Goal: Check status: Check status

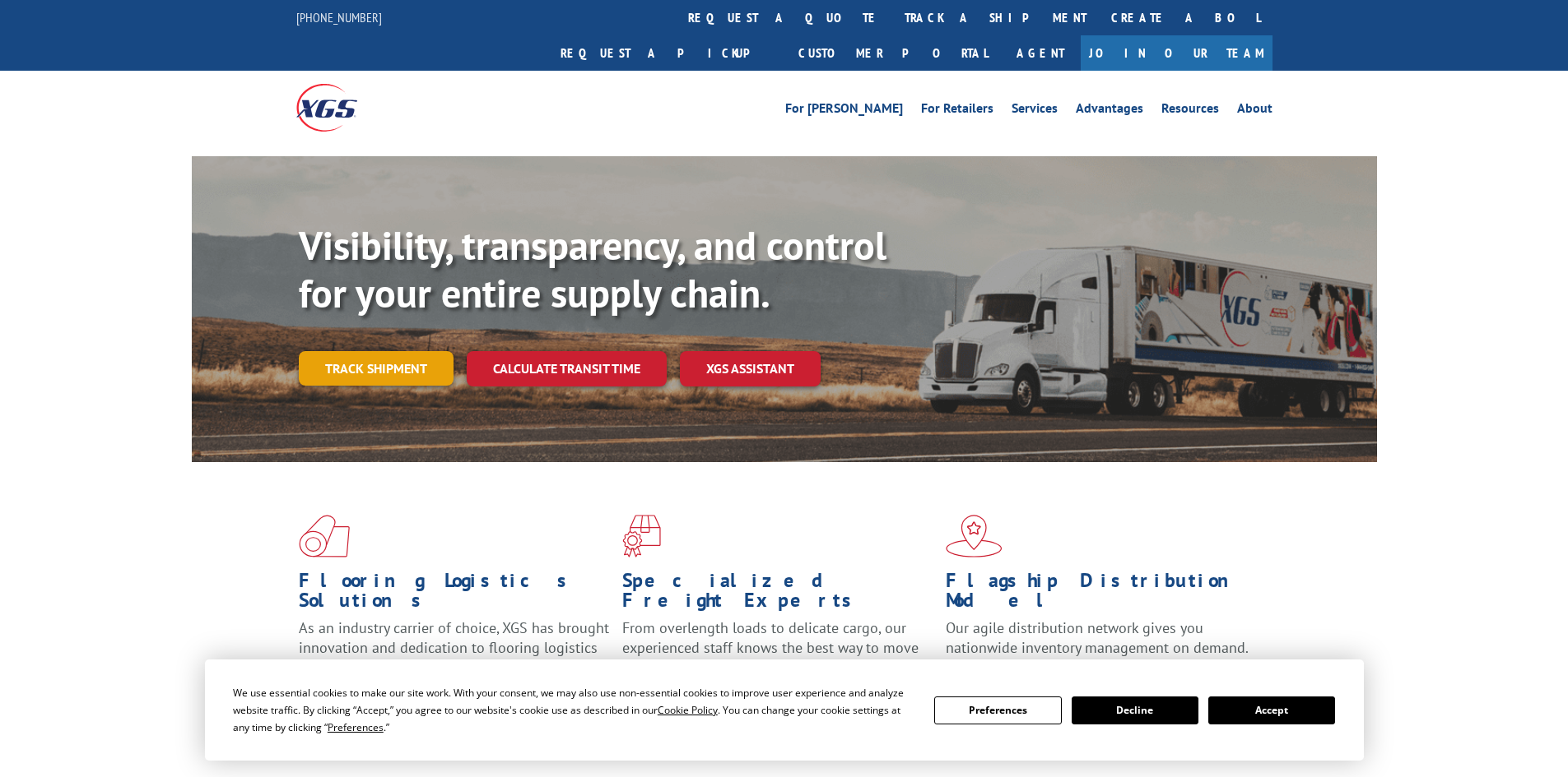
click at [385, 351] on link "Track shipment" at bounding box center [376, 368] width 155 height 35
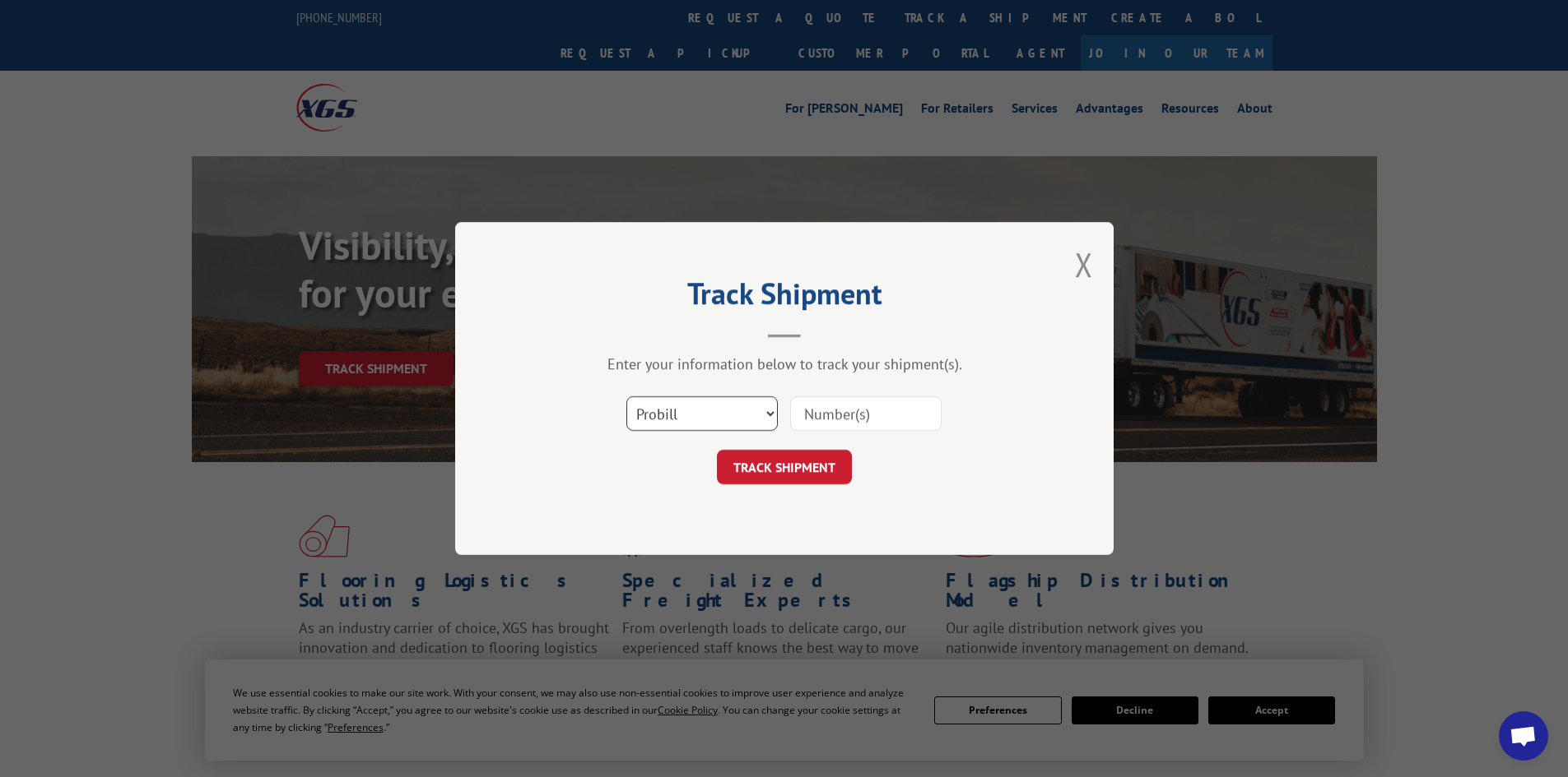
click at [732, 422] on select "Select category... Probill BOL PO" at bounding box center [701, 414] width 151 height 35
select select "po"
click at [626, 396] on select "Select category... Probill BOL PO" at bounding box center [701, 414] width 151 height 35
click at [827, 414] on input at bounding box center [865, 414] width 151 height 35
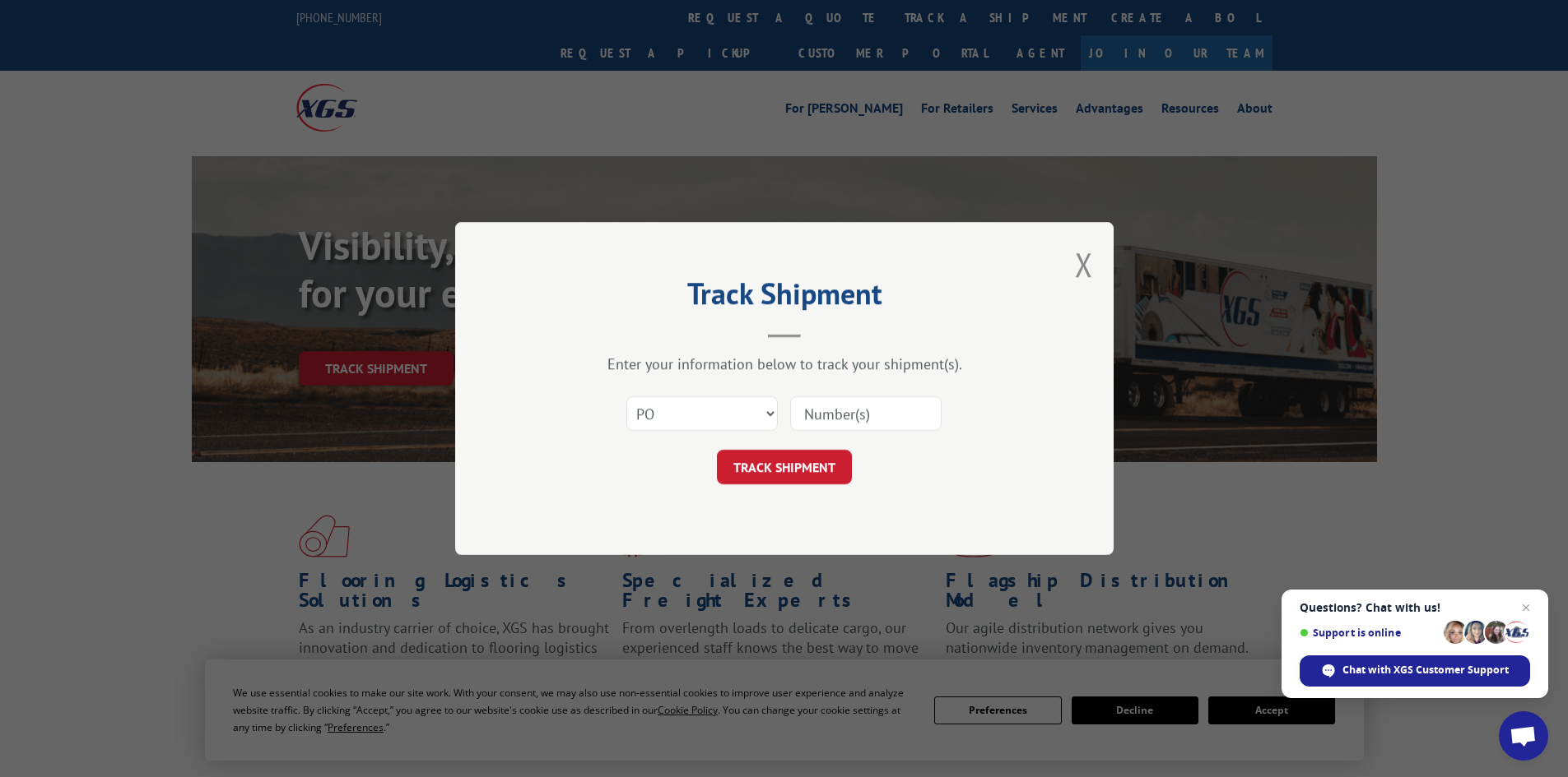
paste input "19545626"
type input "19545626"
click at [808, 471] on button "TRACK SHIPMENT" at bounding box center [784, 467] width 135 height 35
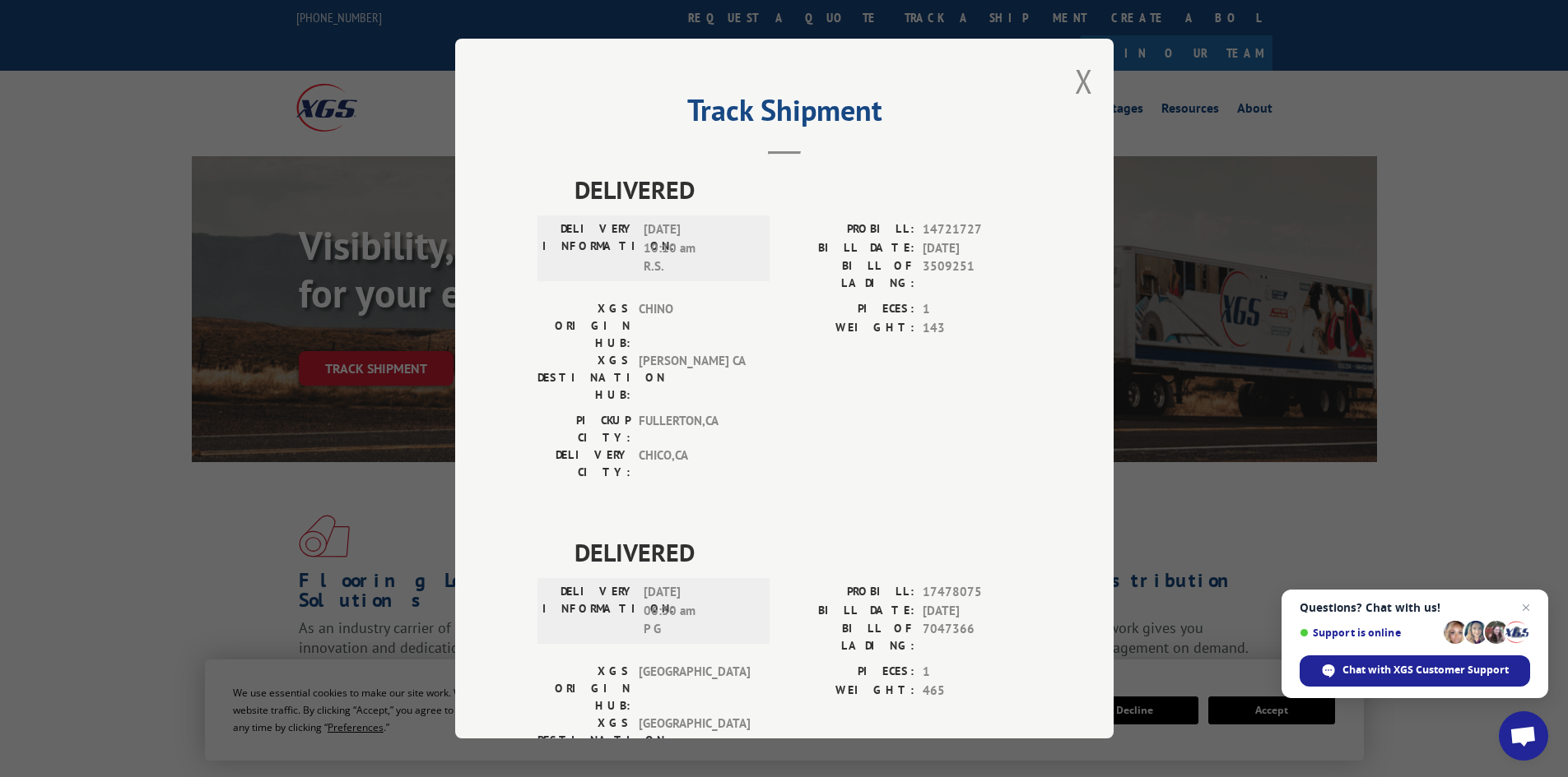
click at [125, 536] on div "Track Shipment DELIVERED DELIVERY INFORMATION: [DATE] 10:10 am R.S. PROBILL: 14…" at bounding box center [784, 388] width 1568 height 777
click at [1075, 77] on button "Close modal" at bounding box center [1083, 81] width 18 height 43
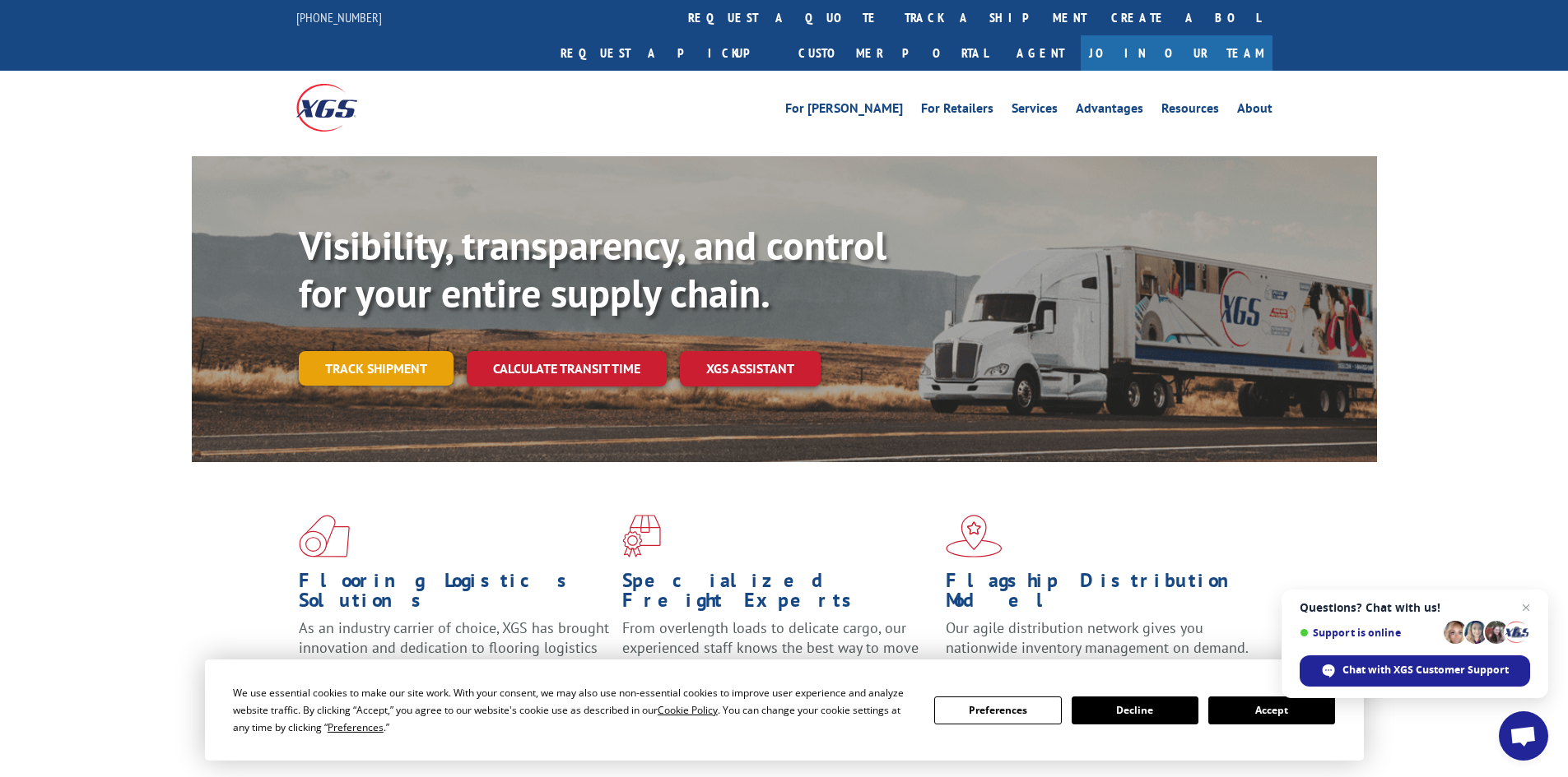
click at [345, 351] on link "Track shipment" at bounding box center [376, 368] width 155 height 35
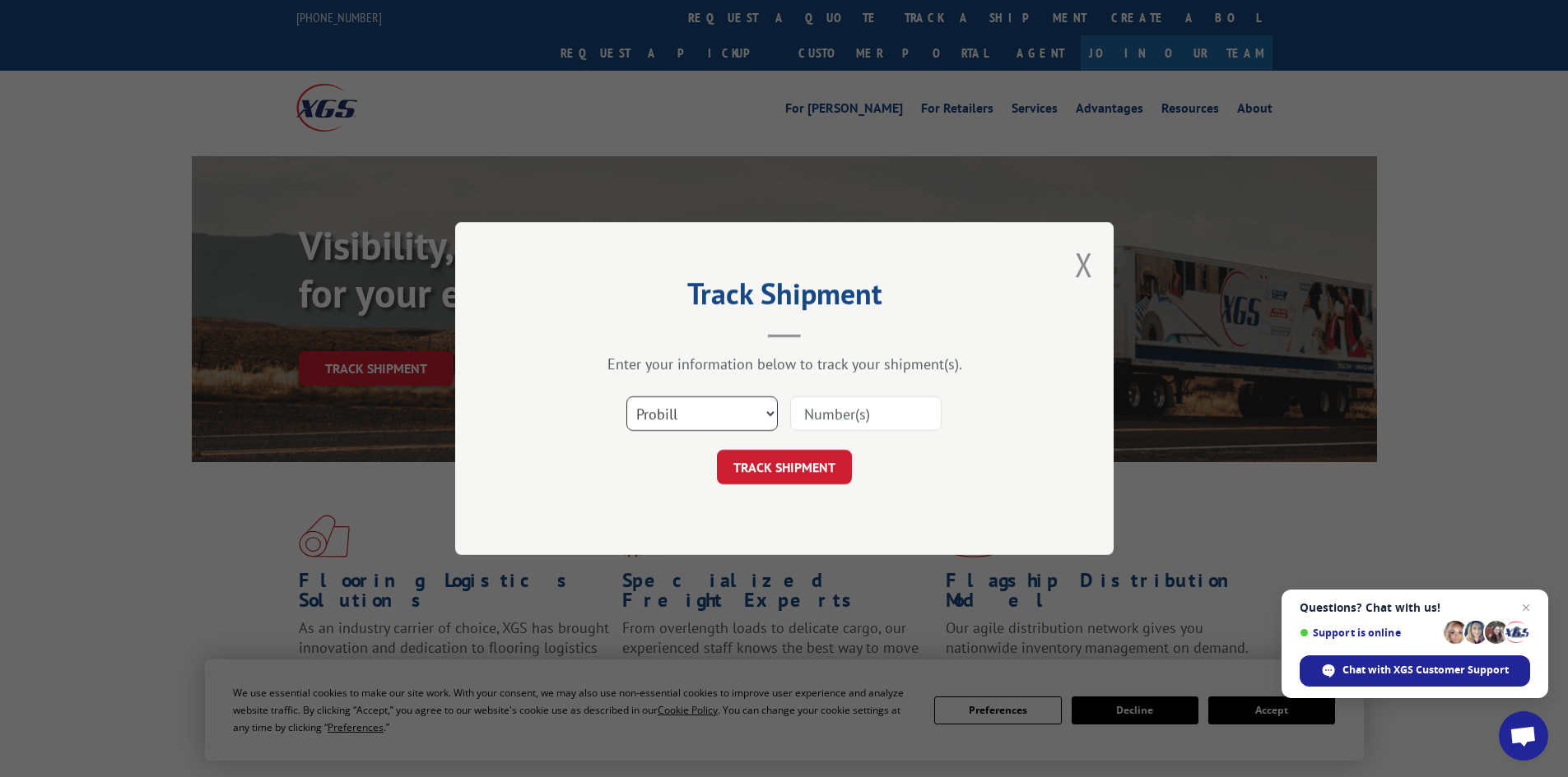
click at [709, 416] on select "Select category... Probill BOL PO" at bounding box center [701, 414] width 151 height 35
select select "bol"
click at [626, 396] on select "Select category... Probill BOL PO" at bounding box center [701, 414] width 151 height 35
click at [825, 417] on input at bounding box center [865, 414] width 151 height 35
paste input "19545667"
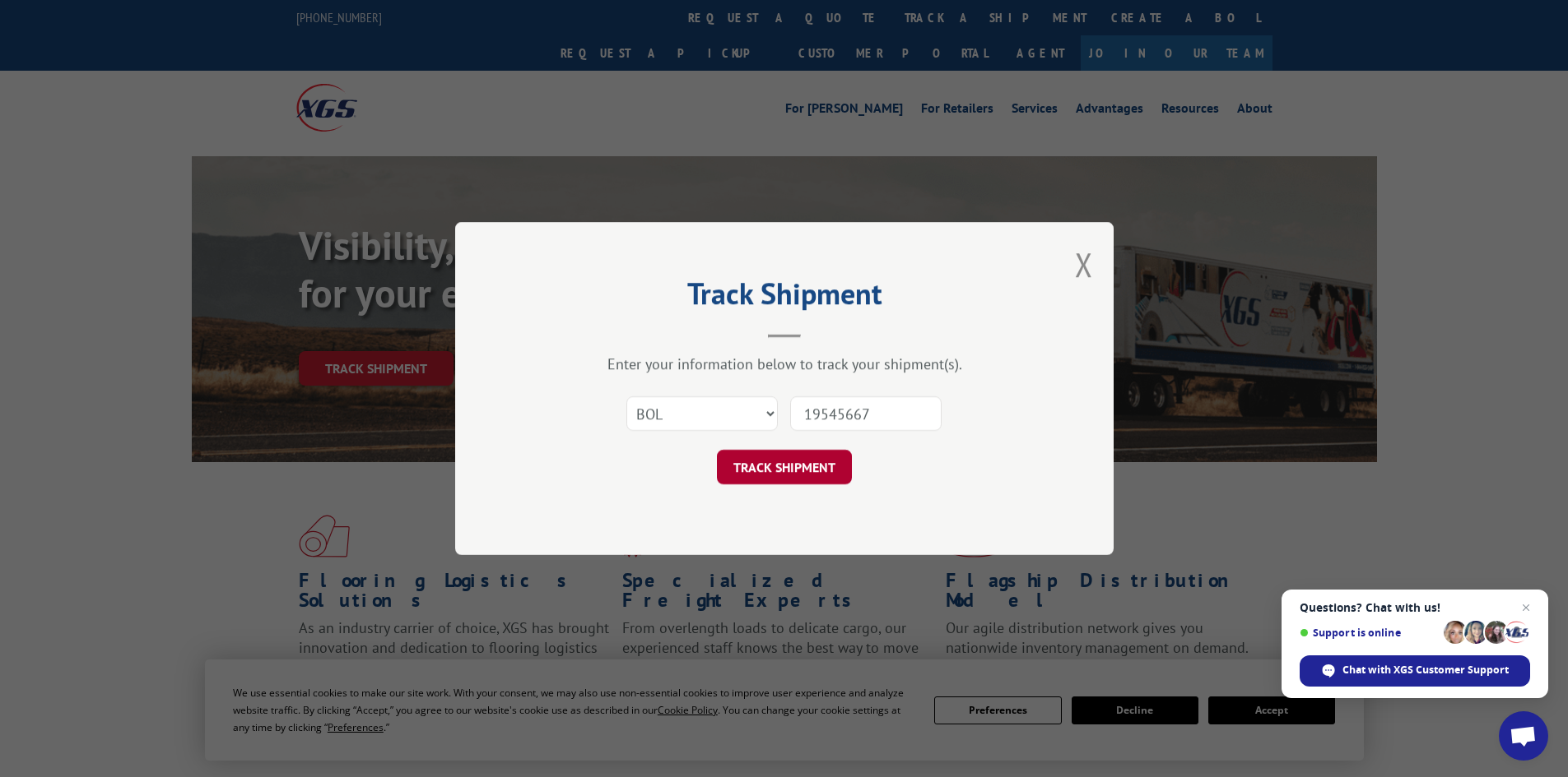
type input "19545667"
click at [783, 463] on button "TRACK SHIPMENT" at bounding box center [784, 467] width 135 height 35
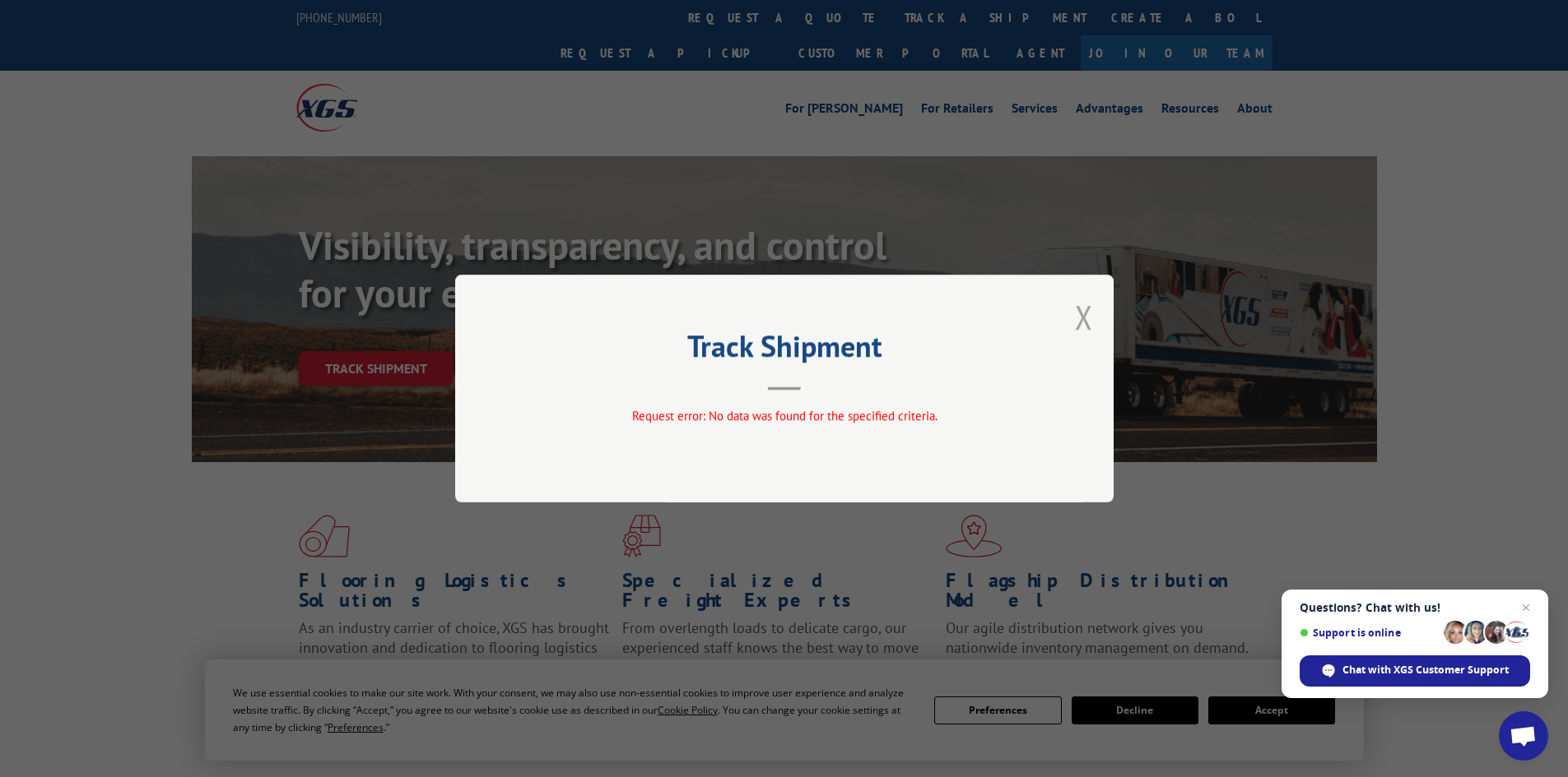
click at [1091, 316] on button "Close modal" at bounding box center [1083, 316] width 18 height 43
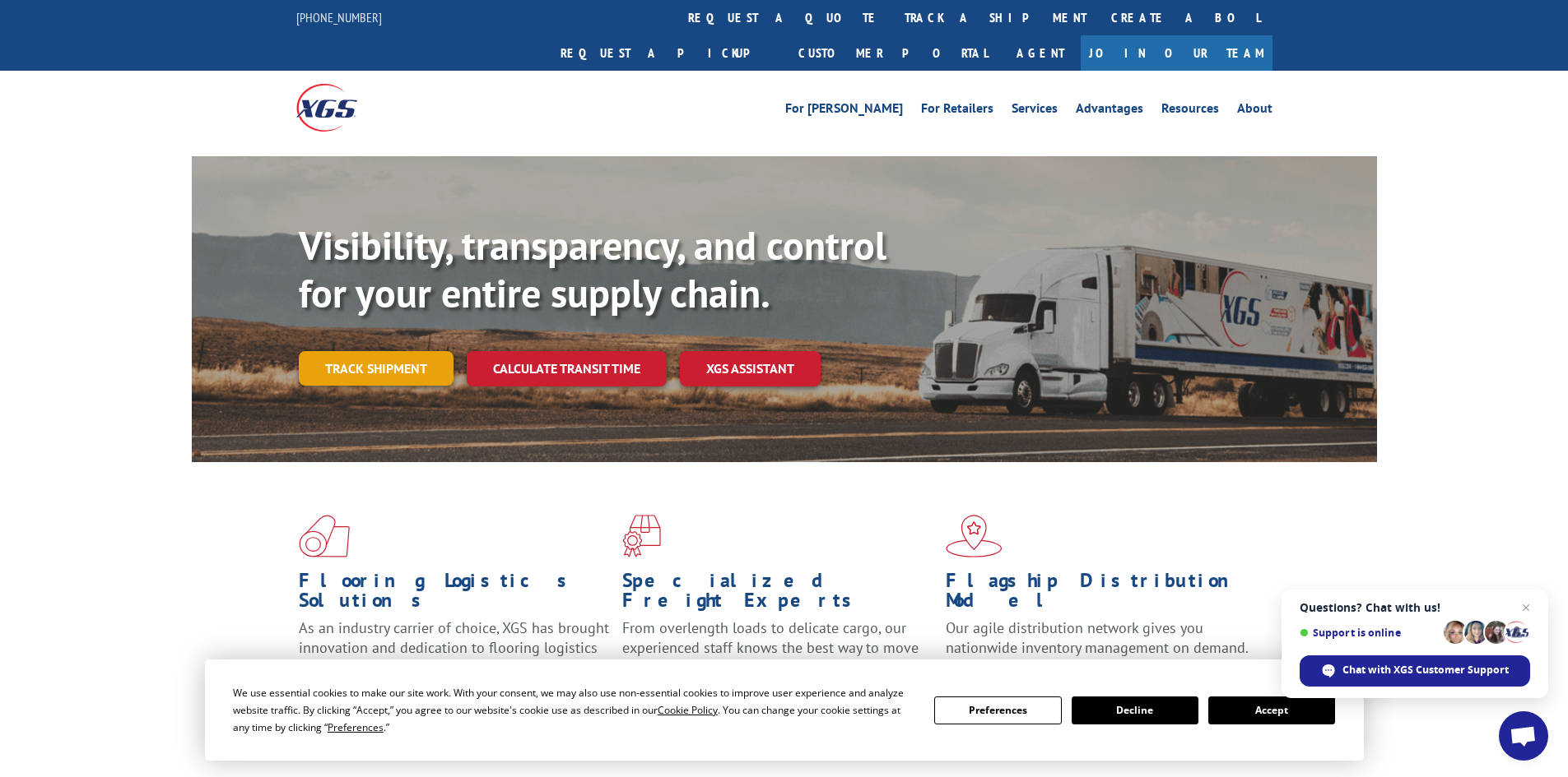
click at [369, 351] on link "Track shipment" at bounding box center [376, 368] width 155 height 35
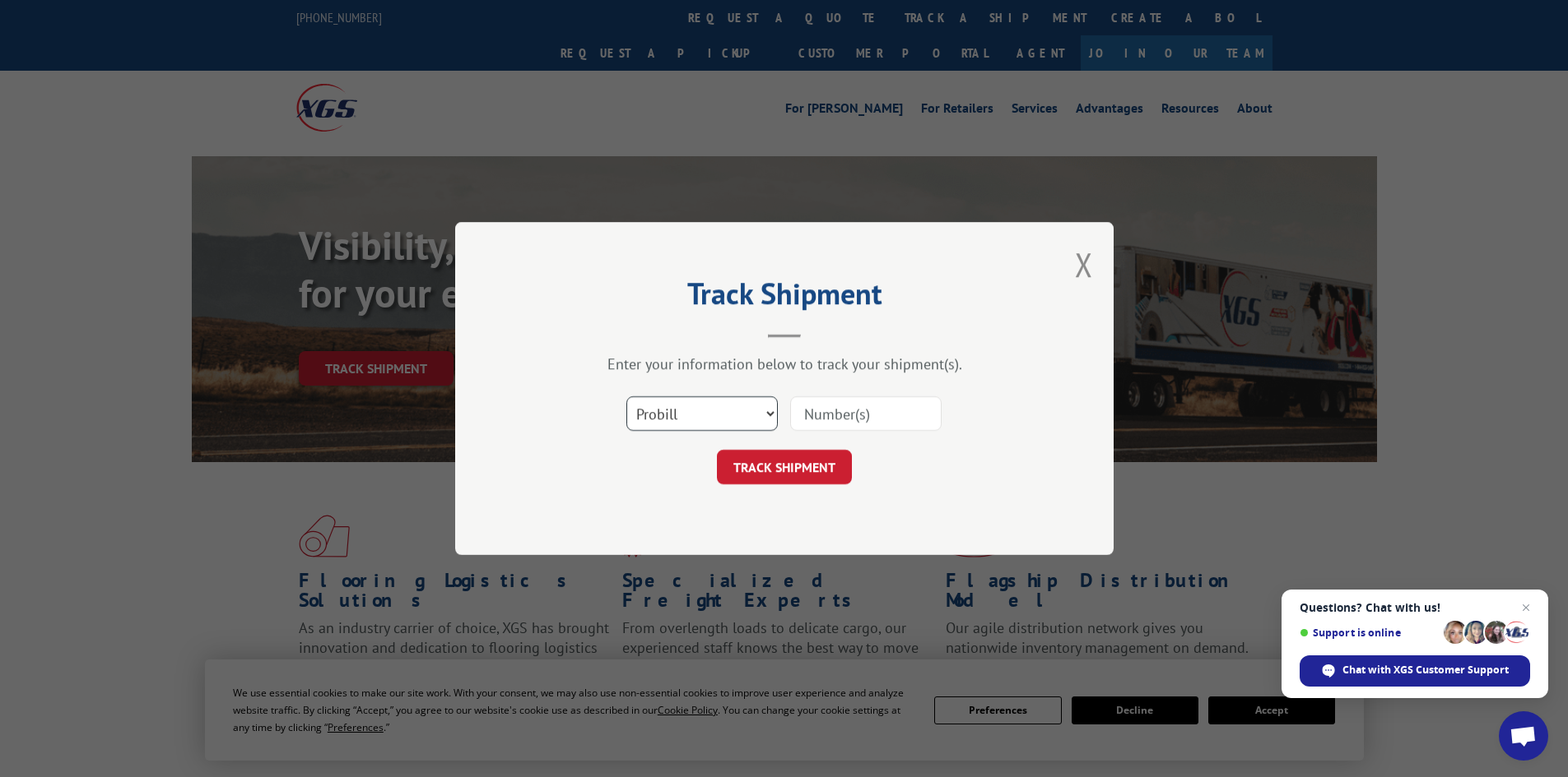
click at [766, 411] on select "Select category... Probill BOL PO" at bounding box center [701, 414] width 151 height 35
select select "po"
click at [626, 396] on select "Select category... Probill BOL PO" at bounding box center [701, 414] width 151 height 35
click at [838, 409] on input at bounding box center [865, 414] width 151 height 35
paste input "19545667"
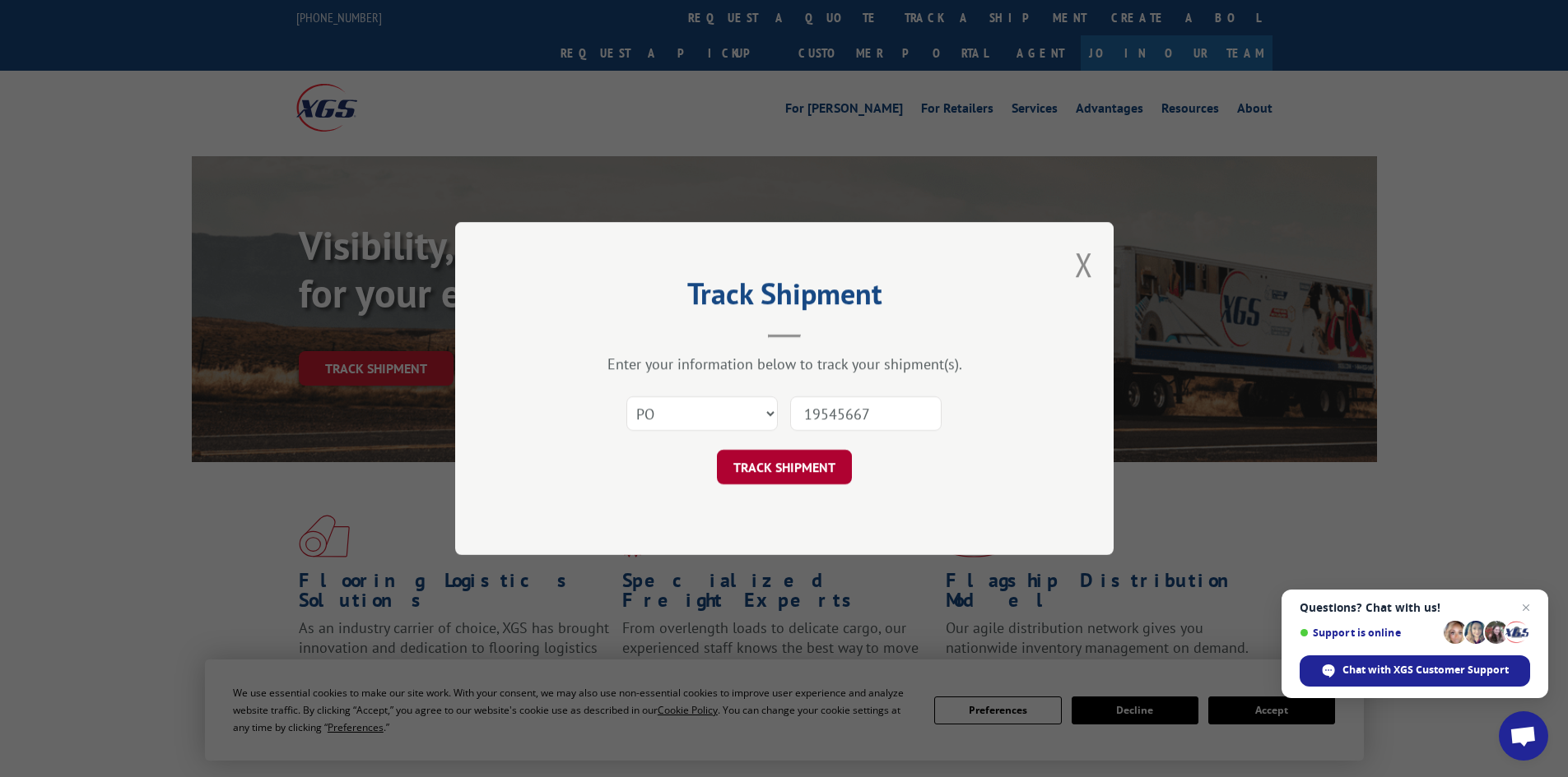
type input "19545667"
click at [755, 469] on button "TRACK SHIPMENT" at bounding box center [784, 467] width 135 height 35
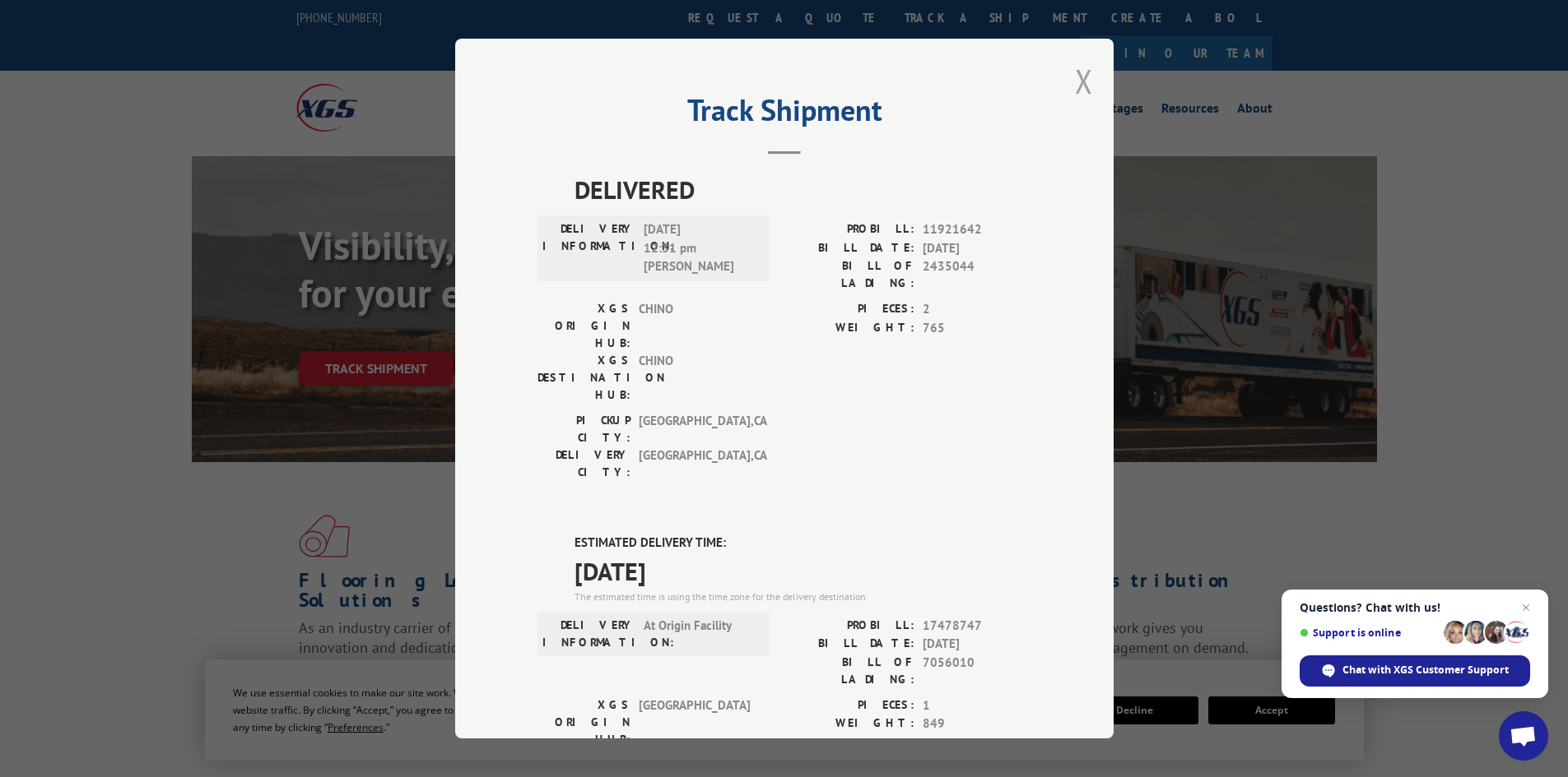
click at [1075, 76] on button "Close modal" at bounding box center [1083, 81] width 18 height 43
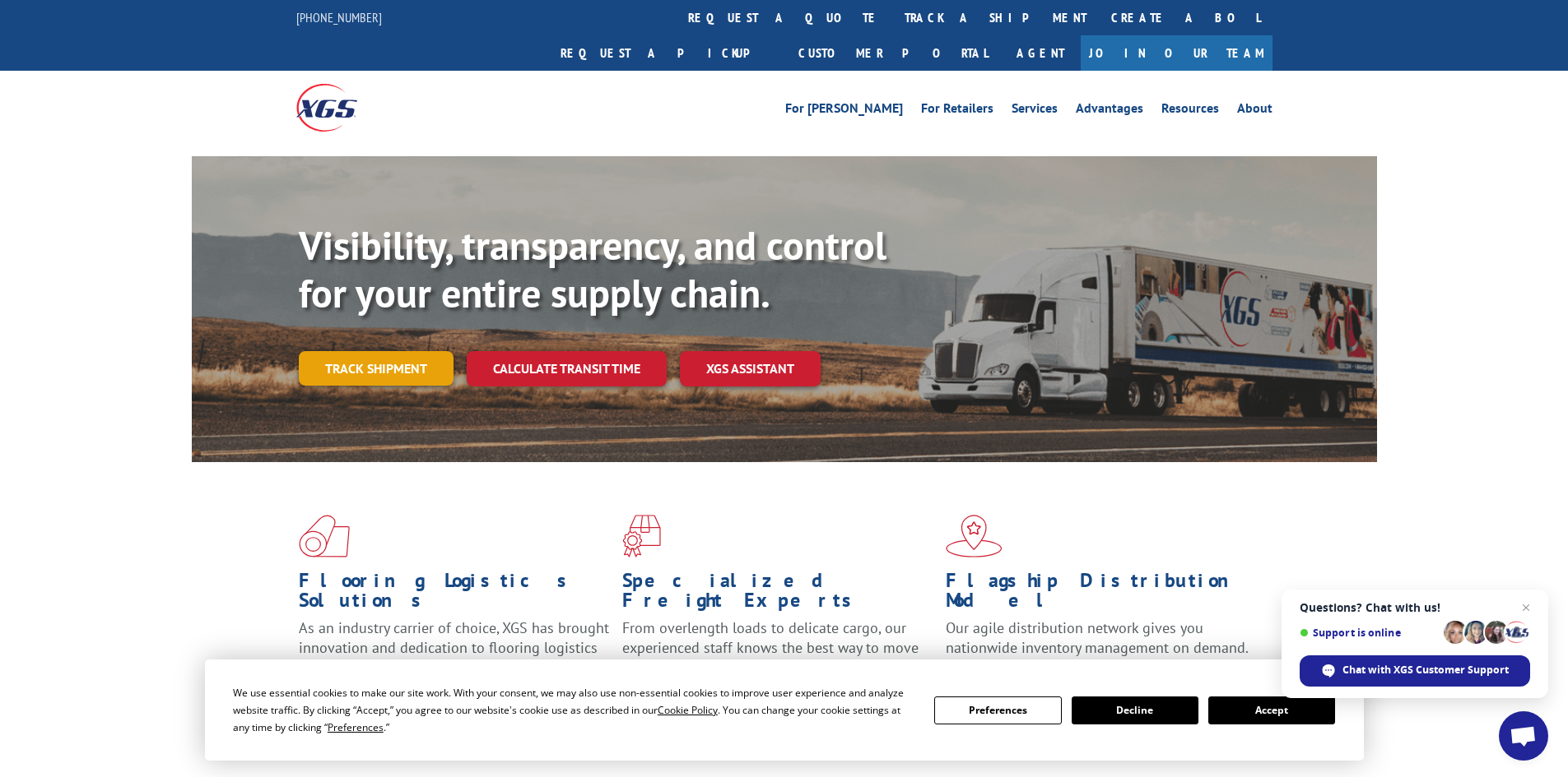
click at [386, 351] on link "Track shipment" at bounding box center [376, 368] width 155 height 35
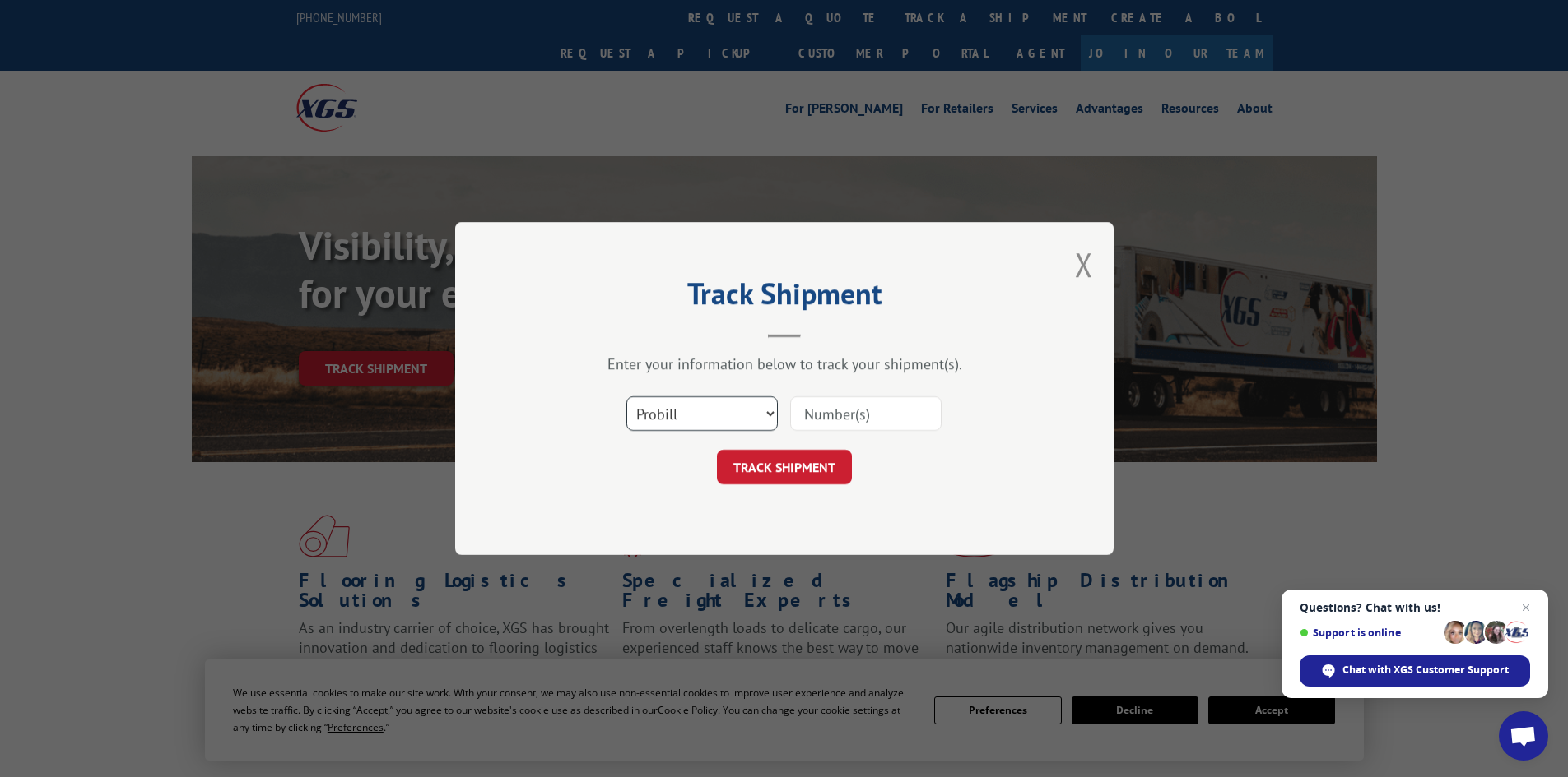
click at [707, 413] on select "Select category... Probill BOL PO" at bounding box center [701, 414] width 151 height 35
select select "po"
click at [626, 396] on select "Select category... Probill BOL PO" at bounding box center [701, 414] width 151 height 35
click at [830, 410] on input at bounding box center [865, 414] width 151 height 35
paste input "19545640"
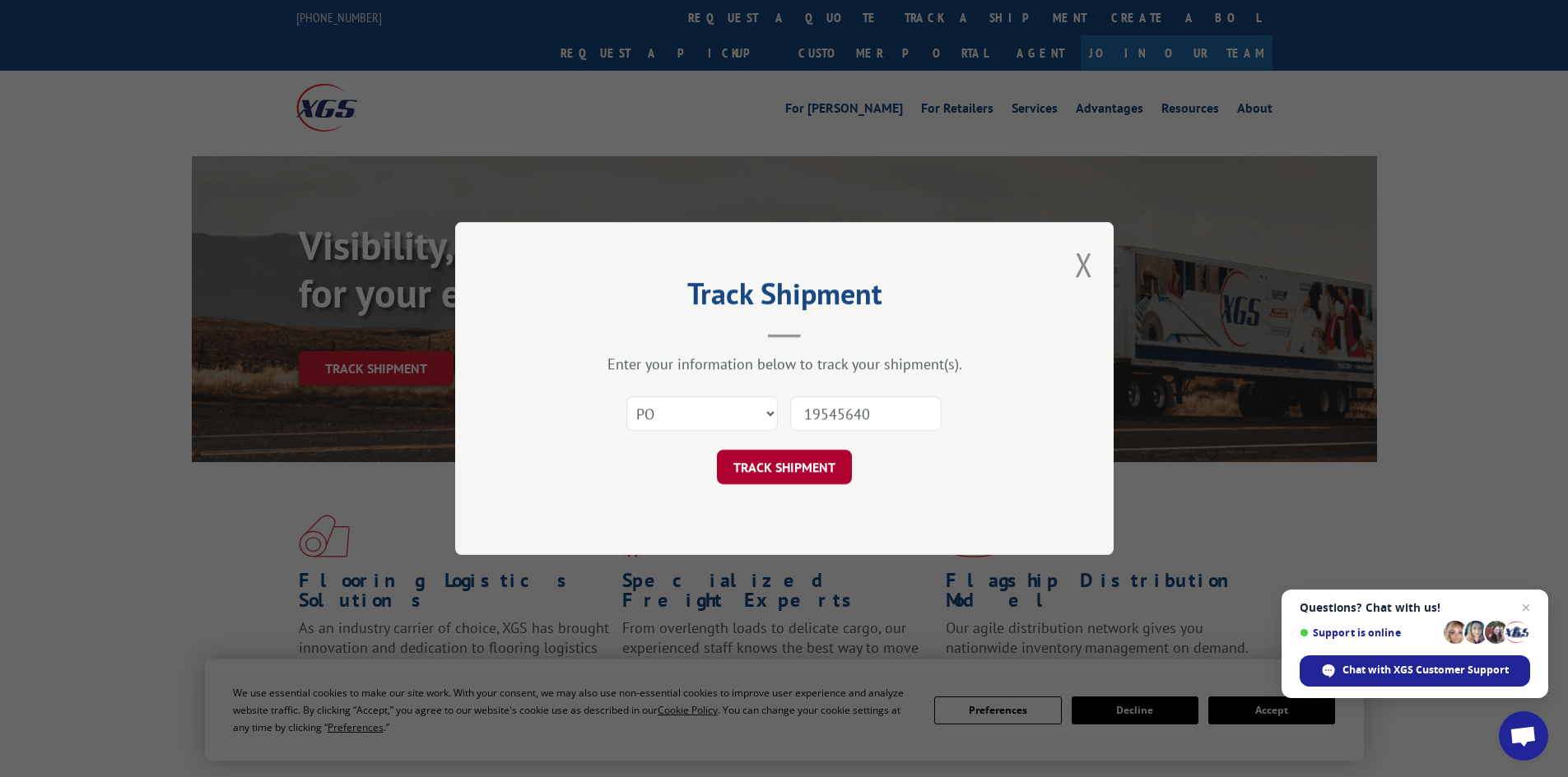
type input "19545640"
click at [784, 471] on button "TRACK SHIPMENT" at bounding box center [784, 467] width 135 height 35
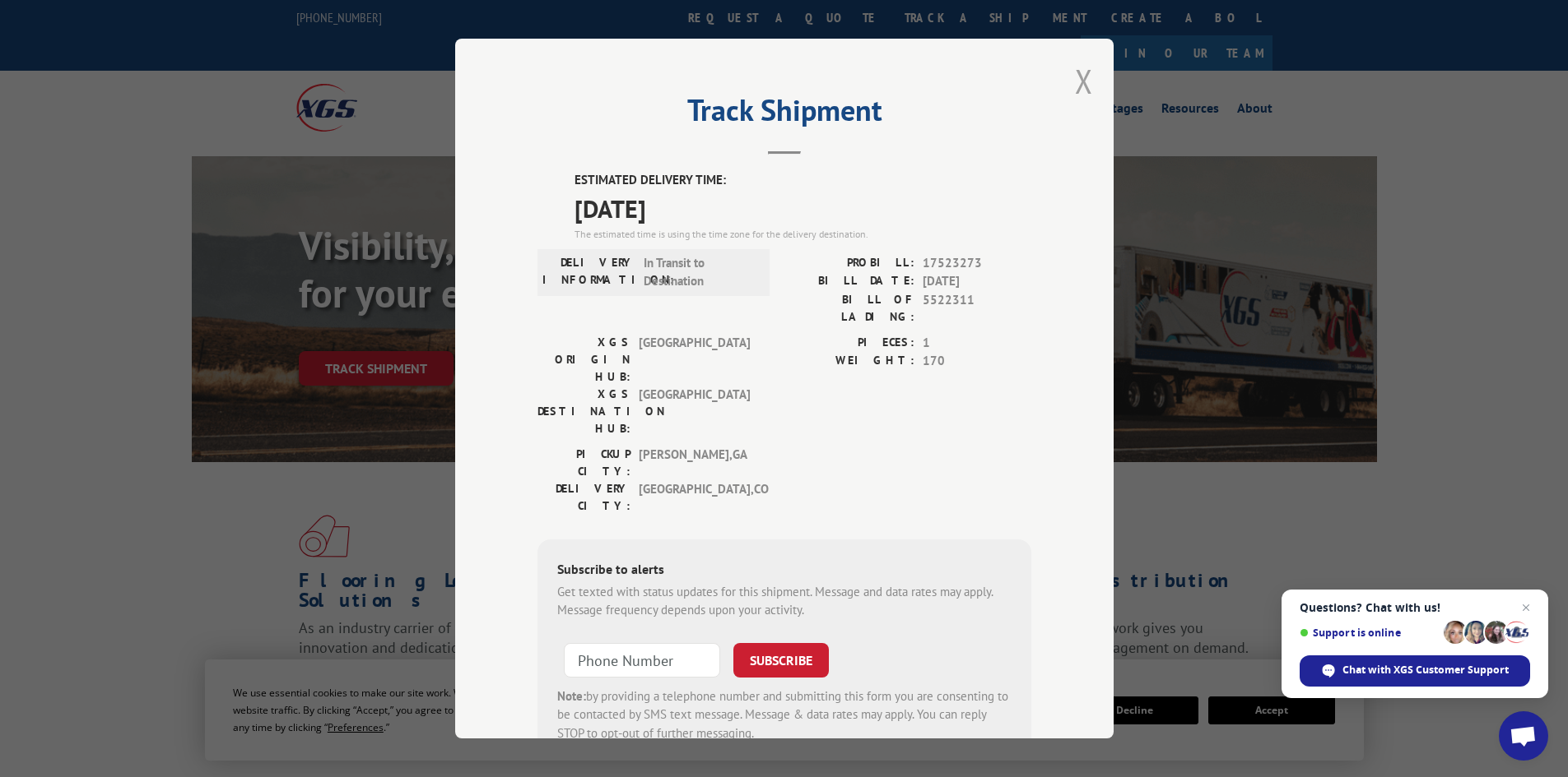
click at [1079, 87] on button "Close modal" at bounding box center [1083, 81] width 18 height 43
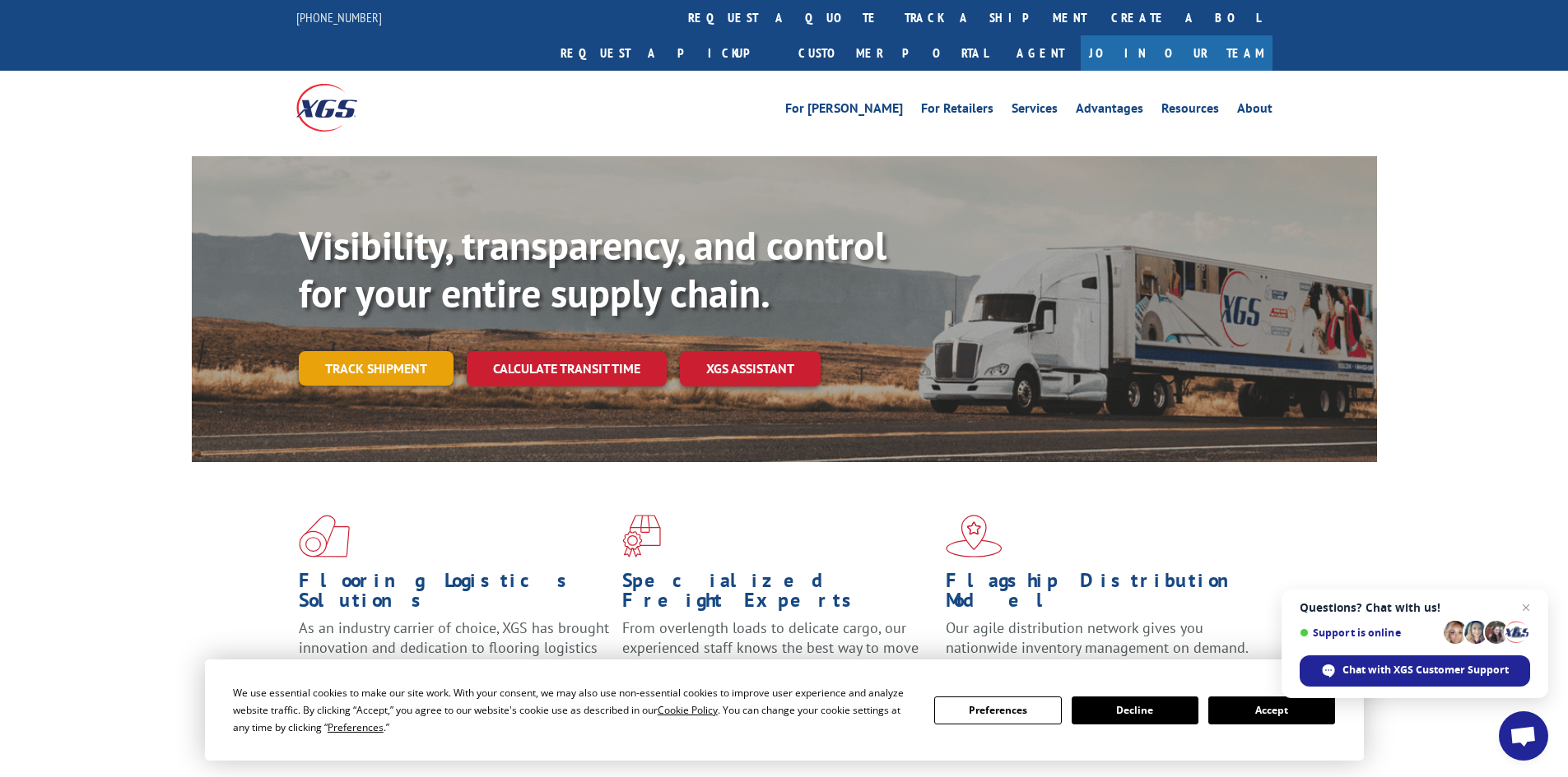
click at [409, 351] on link "Track shipment" at bounding box center [376, 368] width 155 height 35
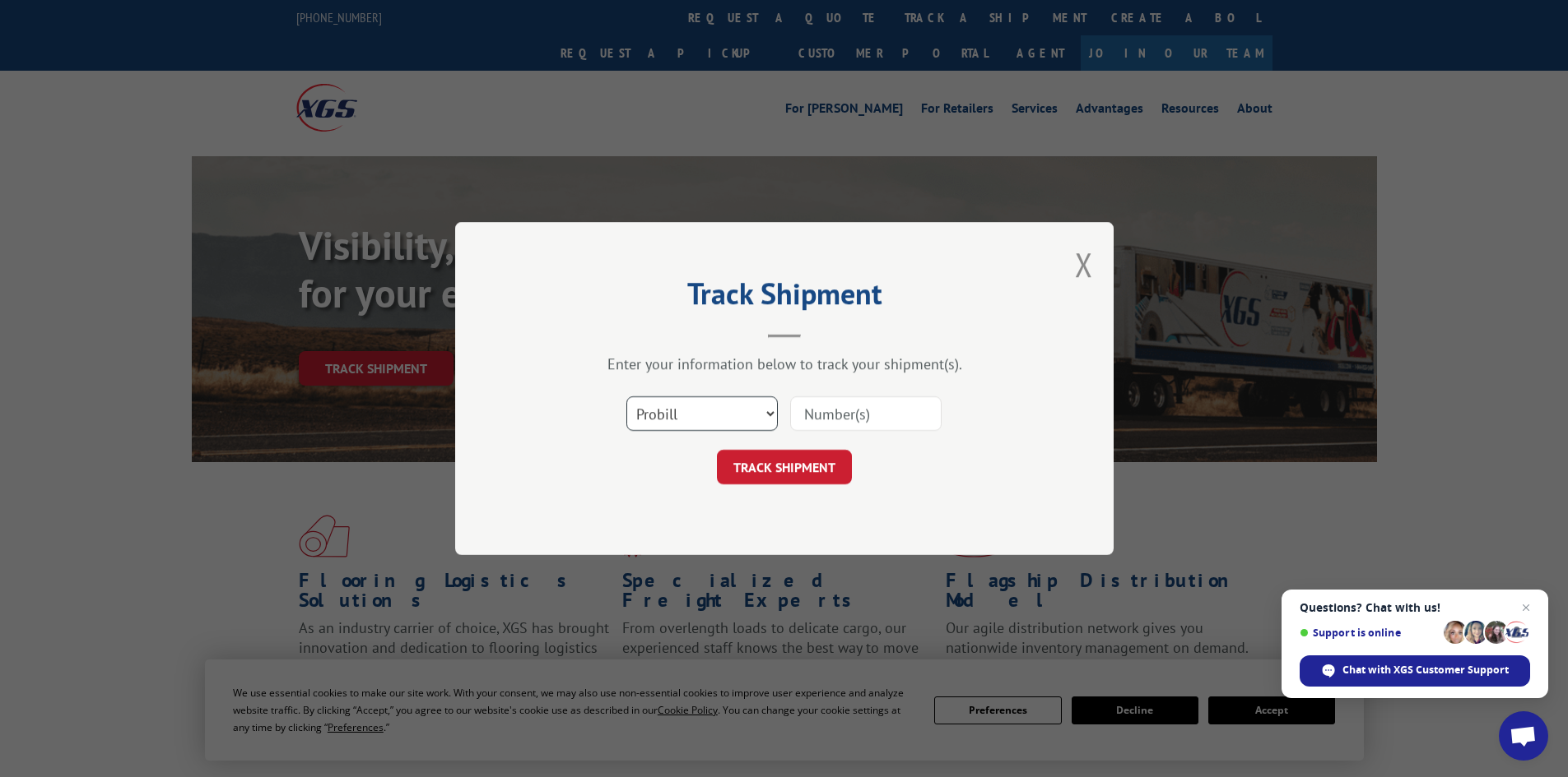
drag, startPoint x: 692, startPoint y: 414, endPoint x: 692, endPoint y: 427, distance: 13.0
click at [692, 414] on select "Select category... Probill BOL PO" at bounding box center [701, 414] width 151 height 35
select select "po"
click at [626, 396] on select "Select category... Probill BOL PO" at bounding box center [701, 414] width 151 height 35
click at [833, 417] on input at bounding box center [865, 414] width 151 height 35
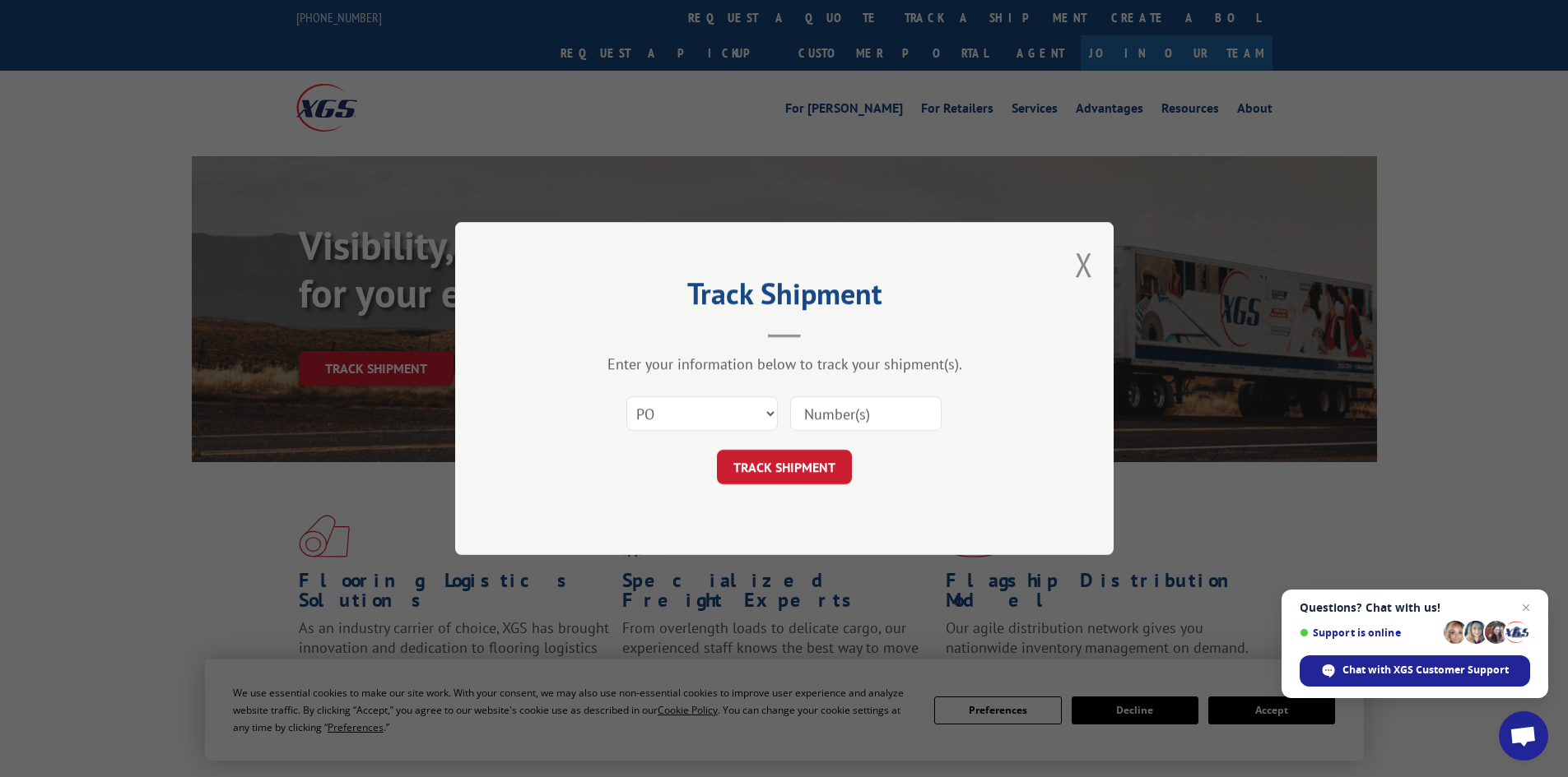
paste input "19545680"
type input "19545680"
click at [804, 463] on button "TRACK SHIPMENT" at bounding box center [784, 467] width 135 height 35
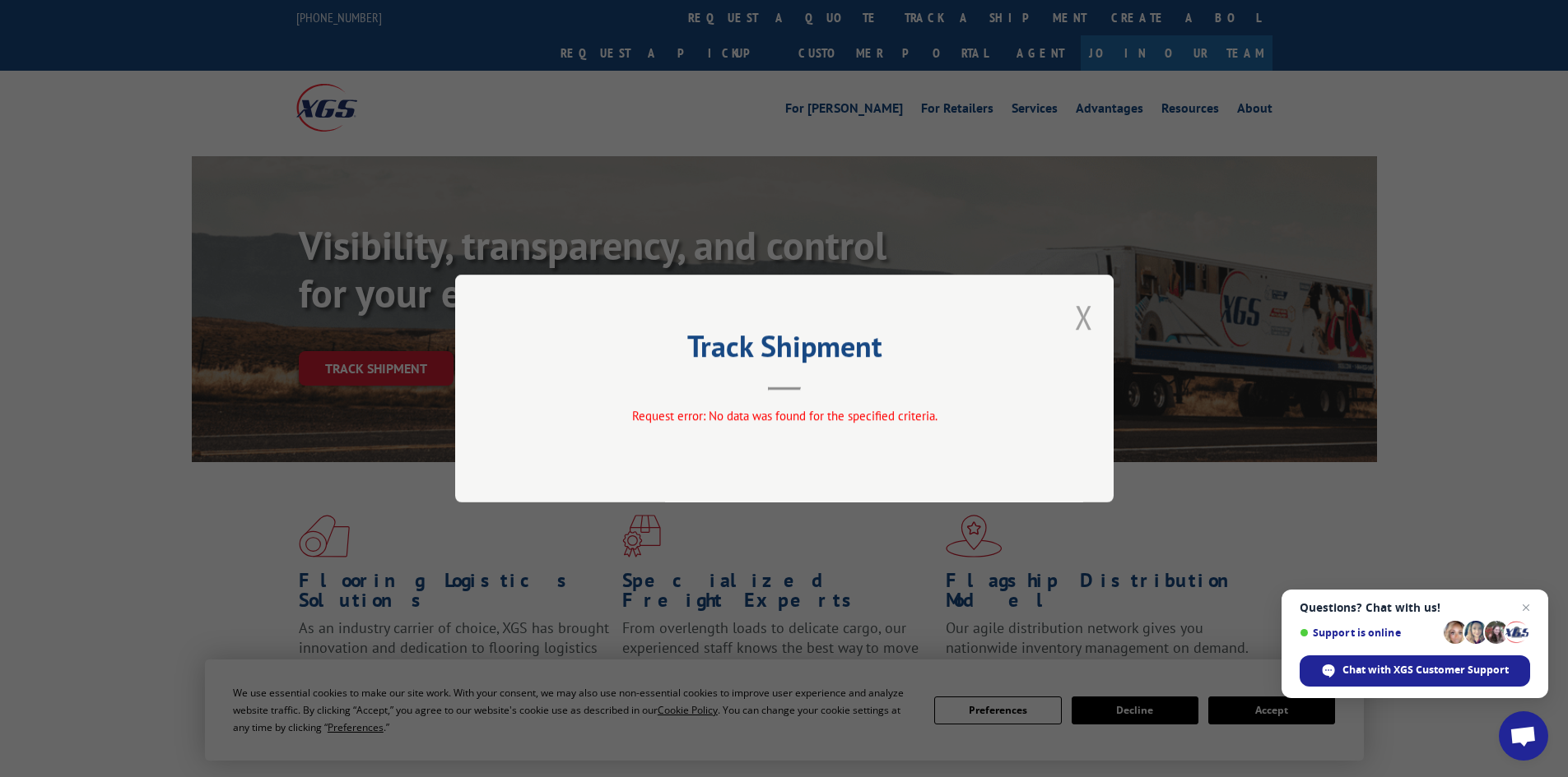
click at [1083, 309] on button "Close modal" at bounding box center [1083, 316] width 18 height 43
